Goal: Find specific page/section: Find specific page/section

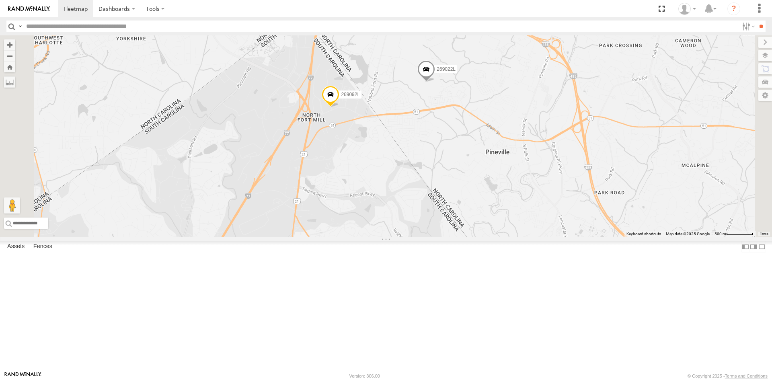
click at [766, 58] on label at bounding box center [766, 55] width 14 height 11
click at [0, 0] on span "Basemaps" at bounding box center [0, 0] width 0 height 0
click at [0, 0] on span "Satellite + Roadmap" at bounding box center [0, 0] width 0 height 0
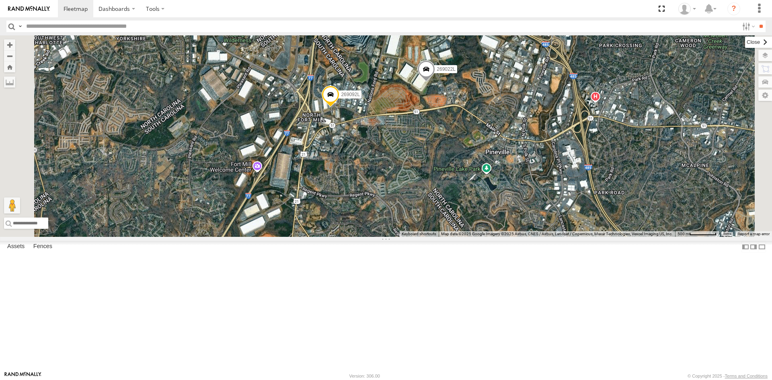
click at [745, 43] on label at bounding box center [758, 42] width 27 height 11
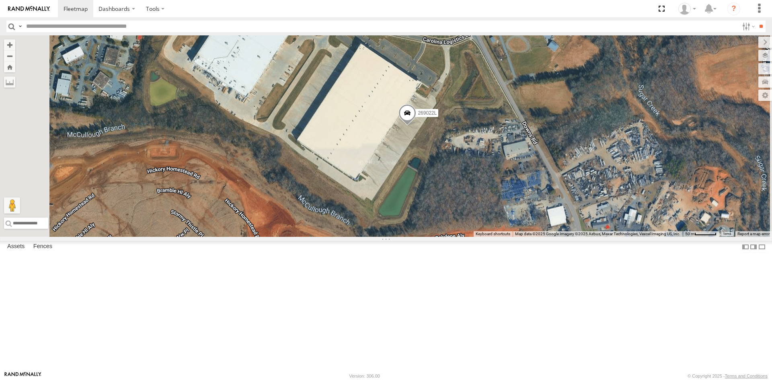
click at [416, 125] on span at bounding box center [408, 115] width 18 height 22
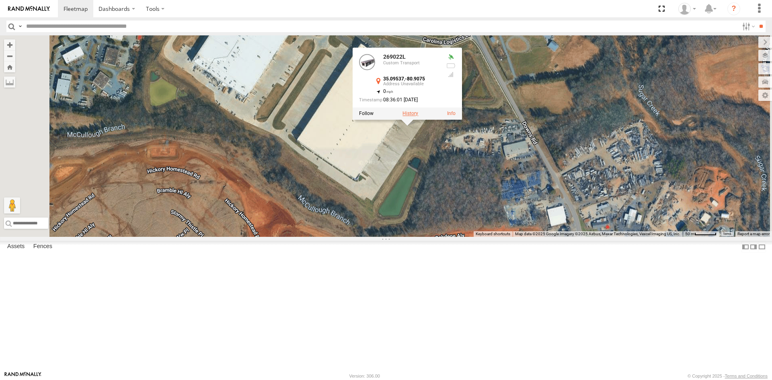
click at [418, 116] on label at bounding box center [411, 114] width 16 height 6
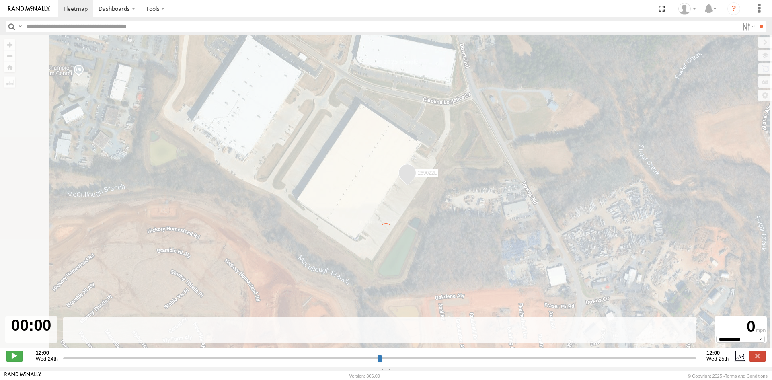
type input "**********"
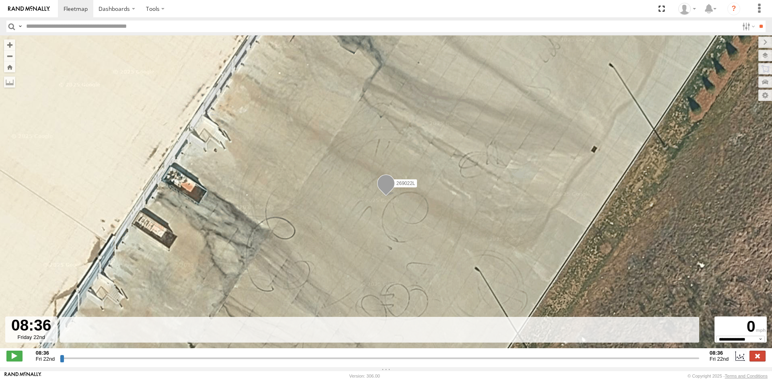
click at [755, 360] on label at bounding box center [758, 356] width 16 height 10
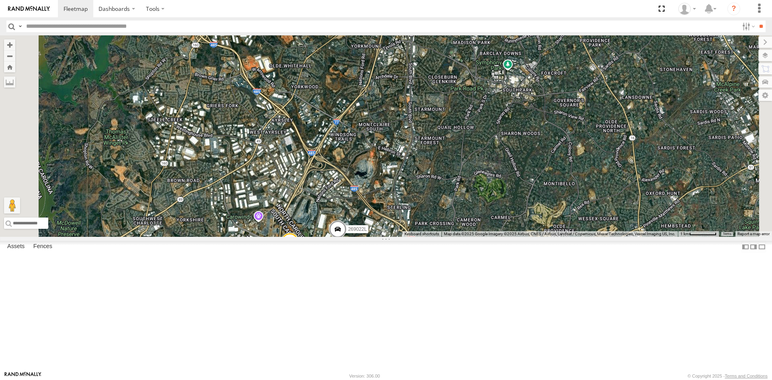
drag, startPoint x: 459, startPoint y: 299, endPoint x: 462, endPoint y: 235, distance: 64.4
click at [469, 212] on div "420PL 3880 220PL 438PL 56-0508 572PL 430PL T-170L 153935 269053L 269091L 697PL …" at bounding box center [386, 136] width 772 height 202
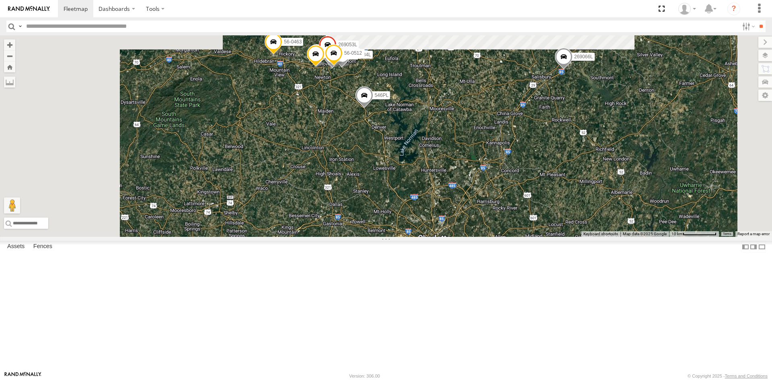
drag, startPoint x: 448, startPoint y: 113, endPoint x: 498, endPoint y: 253, distance: 149.0
click at [498, 237] on div "420PL 3880 220PL 438PL 56-0508 572PL 430PL T-170L 153935 269053L 269091L 697PL …" at bounding box center [386, 136] width 772 height 202
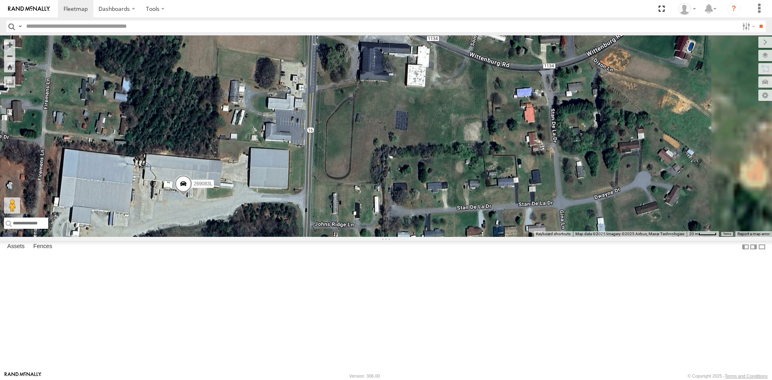
drag, startPoint x: 394, startPoint y: 97, endPoint x: 295, endPoint y: 360, distance: 281.4
click at [295, 237] on div "220PL 56-0508 572PL T-170L 153935 269091L 697PL 56-0459 253PL 516PL 269083L 229…" at bounding box center [386, 136] width 772 height 202
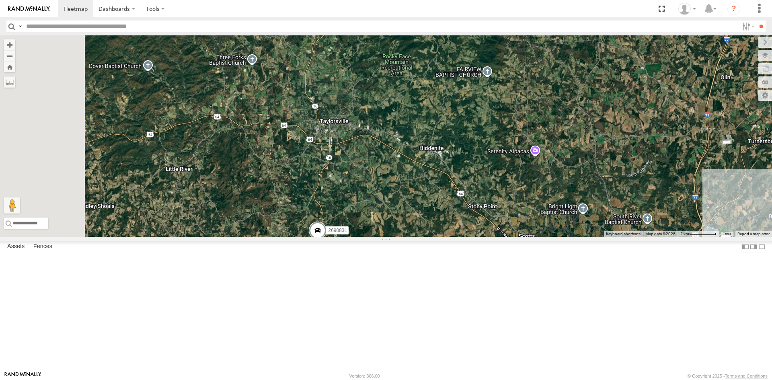
drag, startPoint x: 423, startPoint y: 105, endPoint x: 466, endPoint y: 241, distance: 142.6
click at [466, 237] on div "220PL 56-0508 572PL T-170L 153935 269091L 697PL 56-0459 253PL 516PL 269083L 229…" at bounding box center [386, 136] width 772 height 202
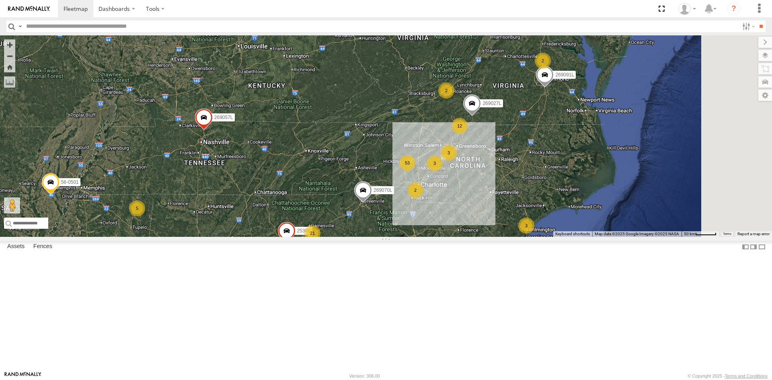
drag, startPoint x: 599, startPoint y: 263, endPoint x: 475, endPoint y: 220, distance: 131.9
click at [476, 220] on div "56-0508 269091L 253PL 229PL 510PL 571PL 269057L 269070L 206PL 437PL 503PL 56-05…" at bounding box center [386, 136] width 772 height 202
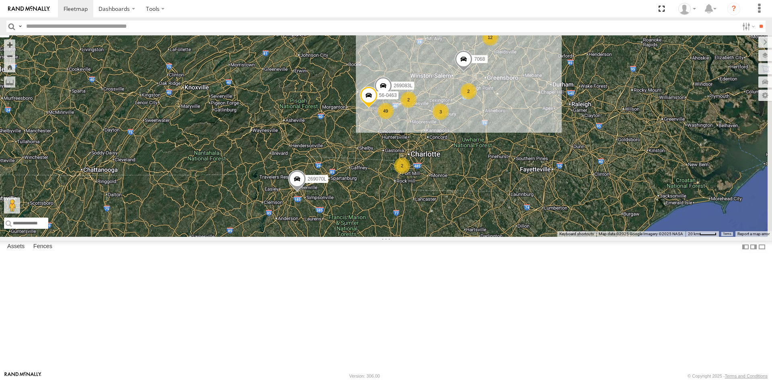
drag, startPoint x: 508, startPoint y: 230, endPoint x: 446, endPoint y: 186, distance: 75.7
click at [446, 186] on div "56-0508 269091L 253PL 229PL 510PL 571PL 269057L 269070L 206PL 437PL 503PL 56-05…" at bounding box center [386, 136] width 772 height 202
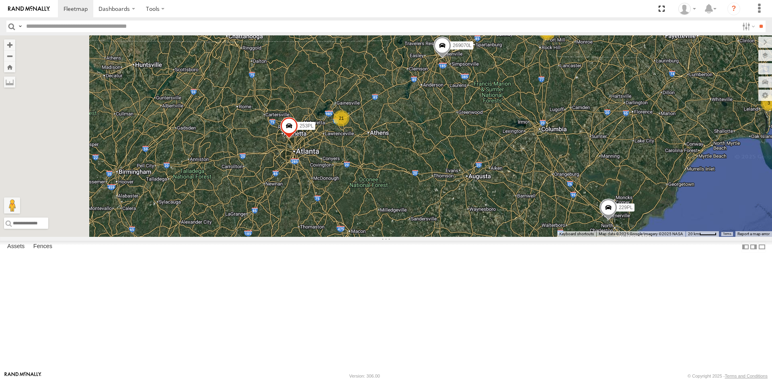
drag, startPoint x: 342, startPoint y: 344, endPoint x: 489, endPoint y: 207, distance: 201.2
click at [489, 207] on div "56-0508 269091L 253PL 229PL 510PL 571PL 269057L 269070L 206PL 437PL 503PL 56-05…" at bounding box center [386, 136] width 772 height 202
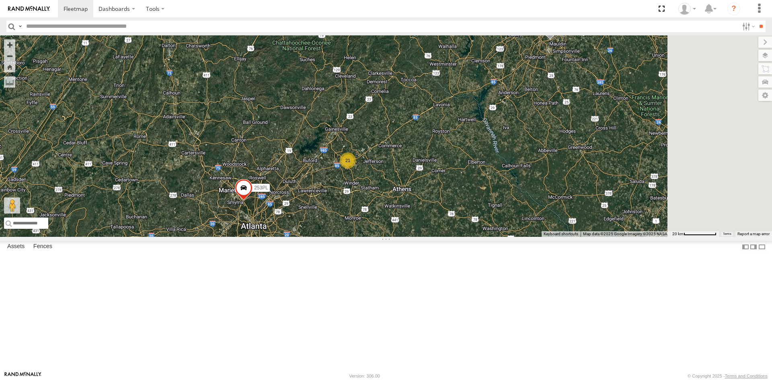
drag, startPoint x: 668, startPoint y: 177, endPoint x: 477, endPoint y: 247, distance: 203.5
click at [488, 237] on div "56-0508 269091L 253PL 229PL 510PL 571PL 269057L 269070L 206PL 437PL 503PL 56-05…" at bounding box center [386, 136] width 772 height 202
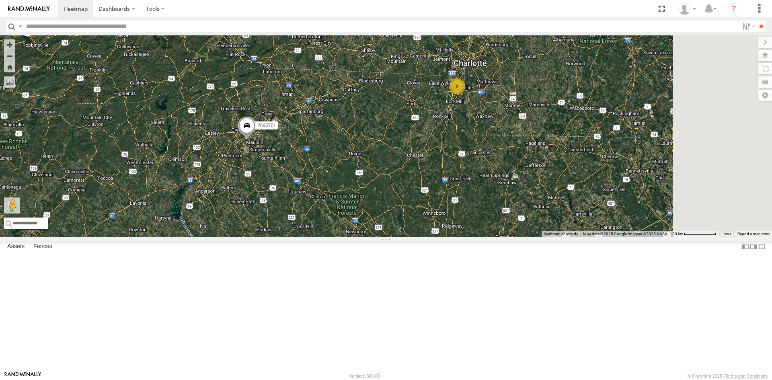
drag, startPoint x: 656, startPoint y: 185, endPoint x: 448, endPoint y: 261, distance: 221.9
click at [448, 237] on div "56-0508 269091L 253PL 229PL 510PL 571PL 269057L 269070L 206PL 437PL 503PL 56-05…" at bounding box center [386, 136] width 772 height 202
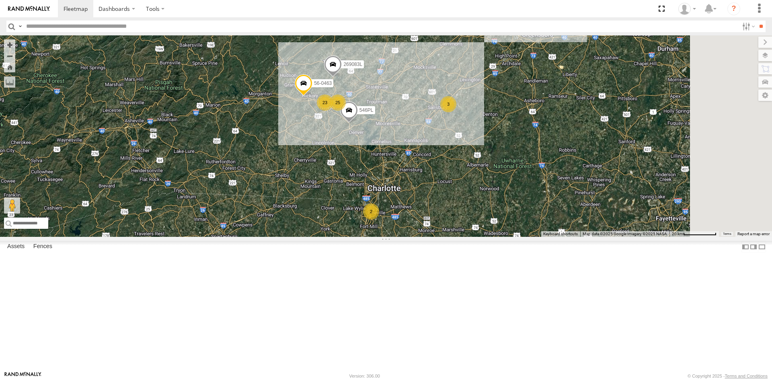
drag, startPoint x: 626, startPoint y: 157, endPoint x: 546, endPoint y: 284, distance: 150.2
click at [546, 237] on div "56-0508 269091L 253PL 229PL 510PL 571PL 269057L 269070L 206PL 437PL 503PL 56-05…" at bounding box center [386, 136] width 772 height 202
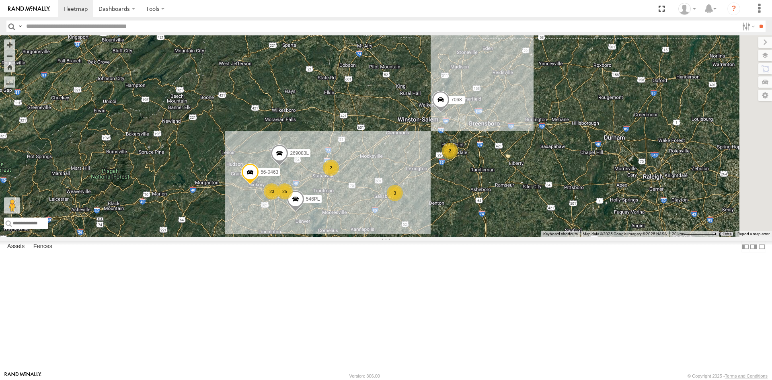
drag, startPoint x: 607, startPoint y: 175, endPoint x: 553, endPoint y: 264, distance: 104.4
click at [553, 237] on div "56-0508 269091L 253PL 229PL 510PL 571PL 269057L 269070L 206PL 437PL 503PL 56-05…" at bounding box center [386, 136] width 772 height 202
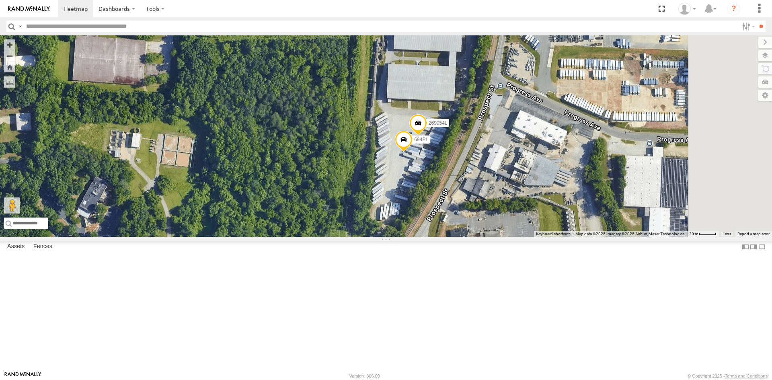
drag, startPoint x: 539, startPoint y: 182, endPoint x: 505, endPoint y: 247, distance: 72.9
click at [505, 237] on div "56-0508 269091L 253PL 229PL 510PL 571PL 269057L 269070L 206PL 437PL 503PL 56-05…" at bounding box center [386, 136] width 772 height 202
click at [413, 152] on span at bounding box center [404, 142] width 18 height 22
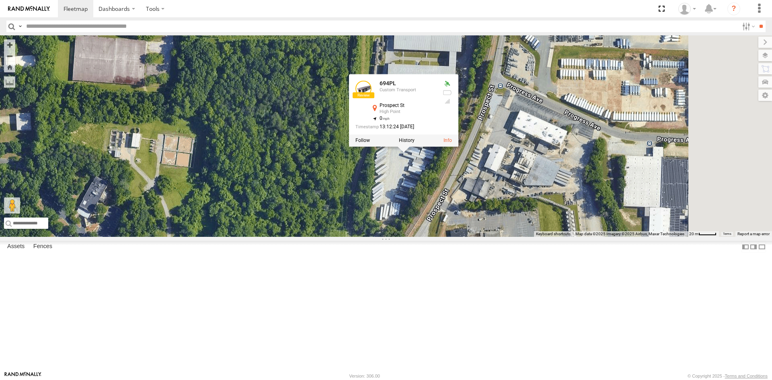
click at [584, 230] on div "56-0508 269091L 253PL 229PL 510PL 571PL 269057L 269070L 206PL 437PL 503PL 56-05…" at bounding box center [386, 136] width 772 height 202
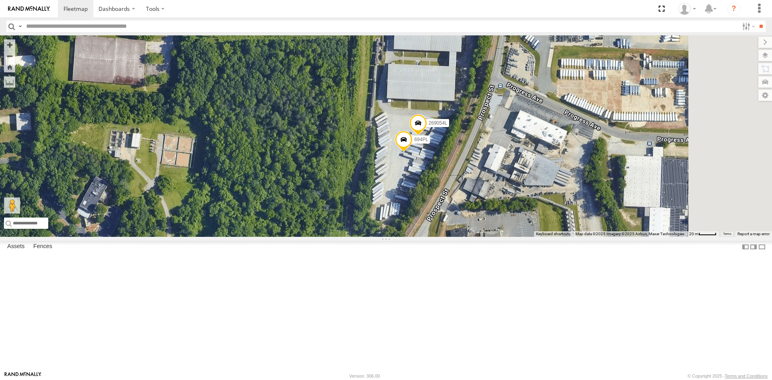
click at [427, 136] on span at bounding box center [418, 125] width 18 height 22
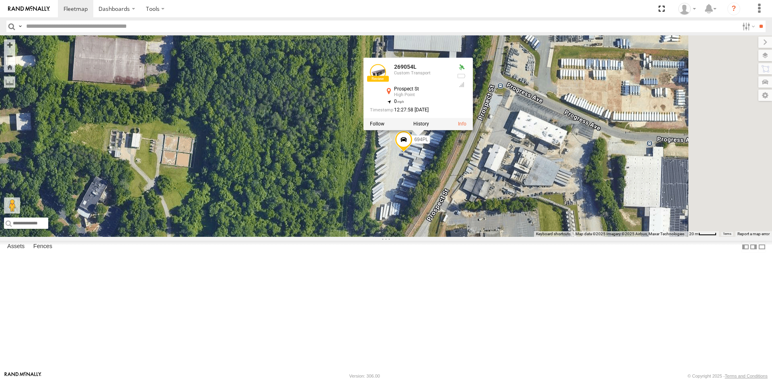
click at [544, 237] on div "56-0508 269091L 253PL 229PL 510PL 571PL 269057L 269070L 206PL 437PL 503PL 56-05…" at bounding box center [386, 136] width 772 height 202
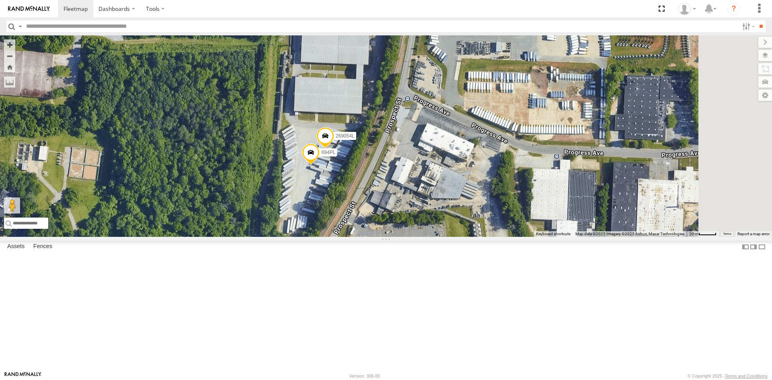
drag, startPoint x: 607, startPoint y: 245, endPoint x: 509, endPoint y: 296, distance: 111.2
click at [509, 237] on div "56-0508 269091L 253PL 229PL 510PL 571PL 269057L 269070L 206PL 437PL 503PL 56-05…" at bounding box center [386, 136] width 772 height 202
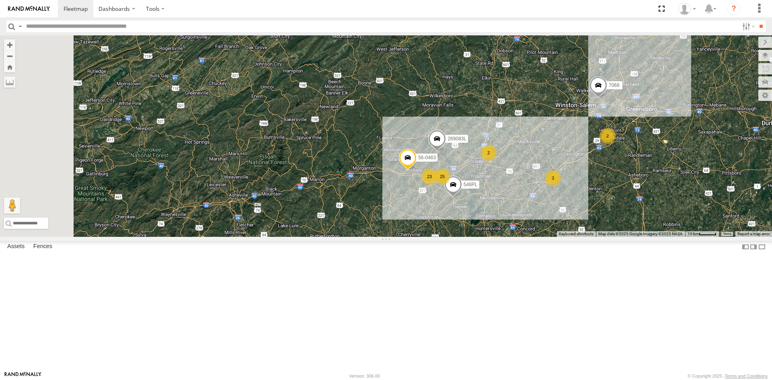
drag, startPoint x: 555, startPoint y: 183, endPoint x: 611, endPoint y: 162, distance: 59.7
click at [611, 162] on div "56-0508 269091L 253PL 229PL 510PL 571PL 269057L 269070L 206PL 437PL 503PL 56-05…" at bounding box center [386, 136] width 772 height 202
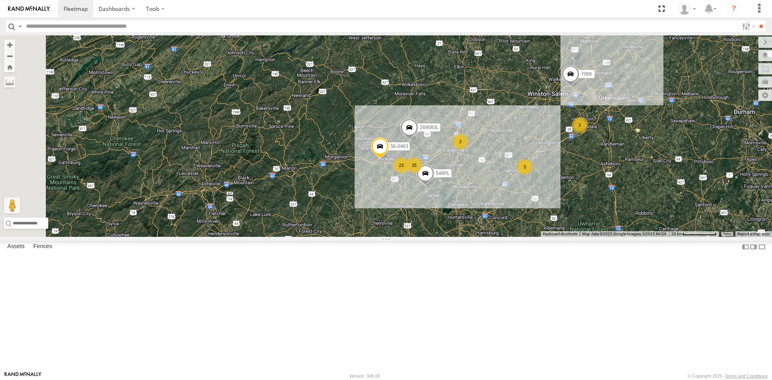
drag, startPoint x: 619, startPoint y: 258, endPoint x: 585, endPoint y: 253, distance: 34.5
click at [585, 237] on div "56-0508 269091L 253PL 229PL 510PL 571PL 269057L 269070L 206PL 437PL 503PL 56-05…" at bounding box center [386, 136] width 772 height 202
